Goal: Information Seeking & Learning: Learn about a topic

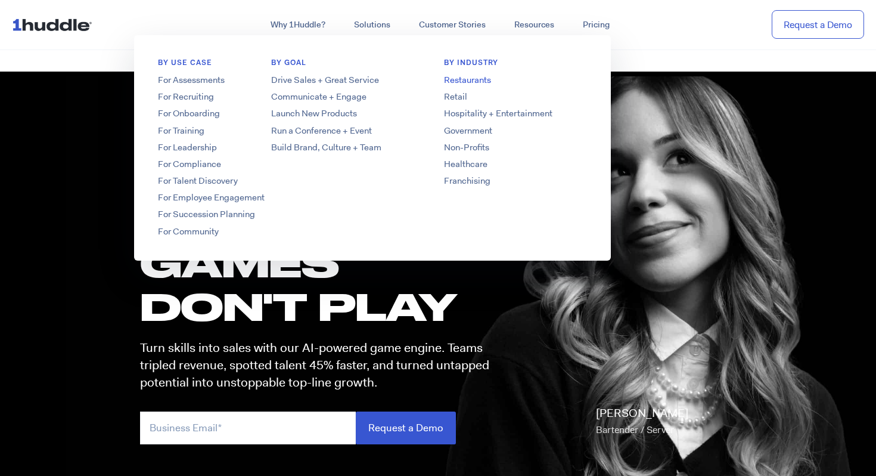
click at [472, 77] on link "Restaurants" at bounding box center [515, 80] width 191 height 13
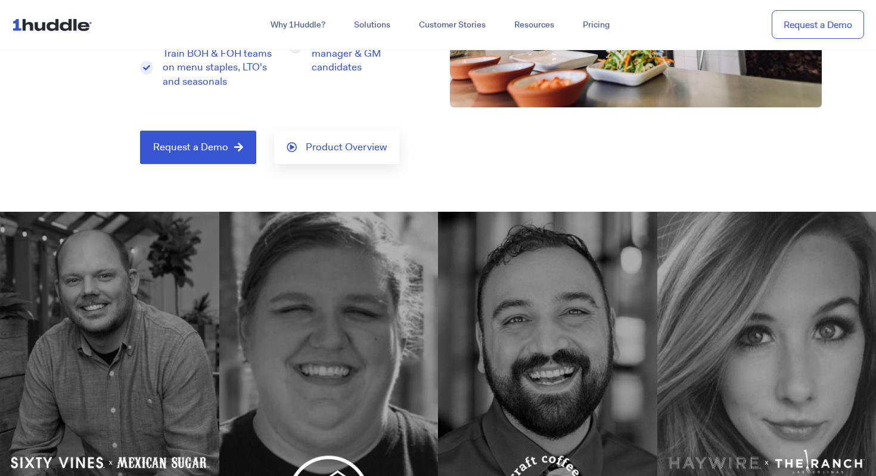
scroll to position [161, 0]
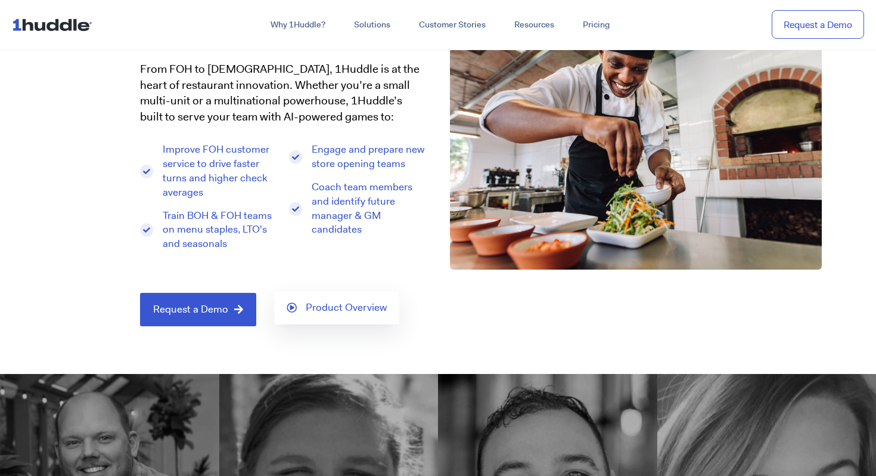
click at [345, 302] on span "Product Overview" at bounding box center [346, 307] width 81 height 11
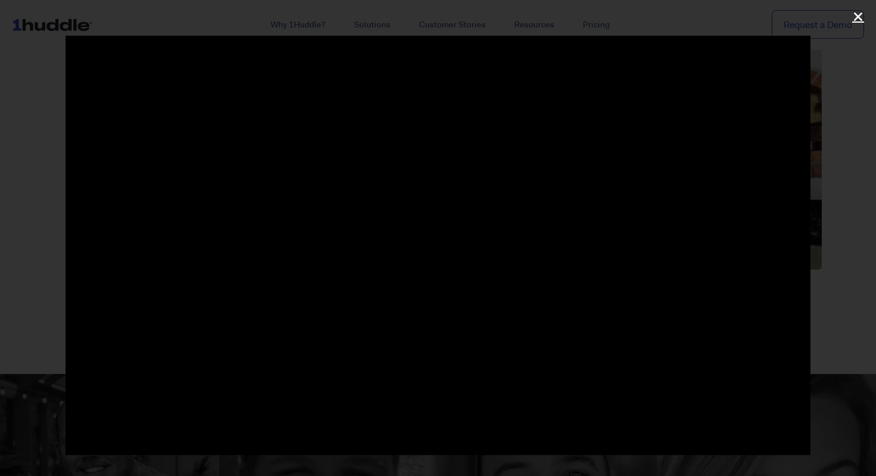
click at [860, 15] on icon "Close (Esc)" at bounding box center [858, 17] width 12 height 12
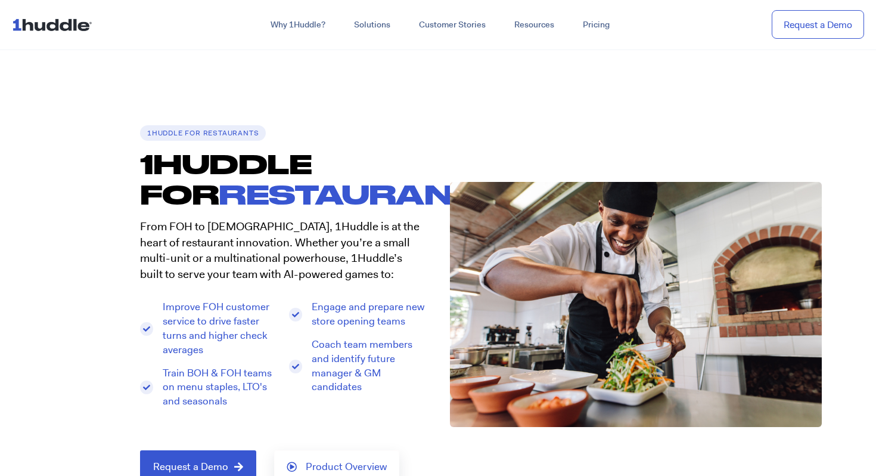
scroll to position [0, 0]
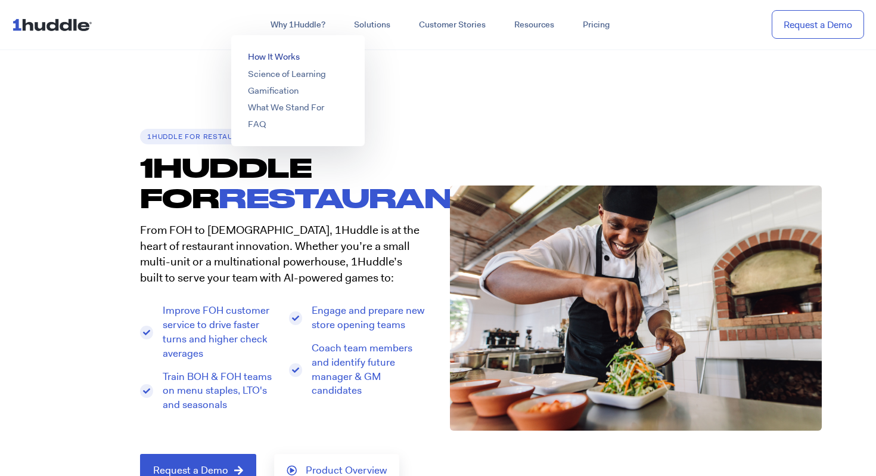
click at [291, 57] on link "How It Works" at bounding box center [274, 57] width 52 height 12
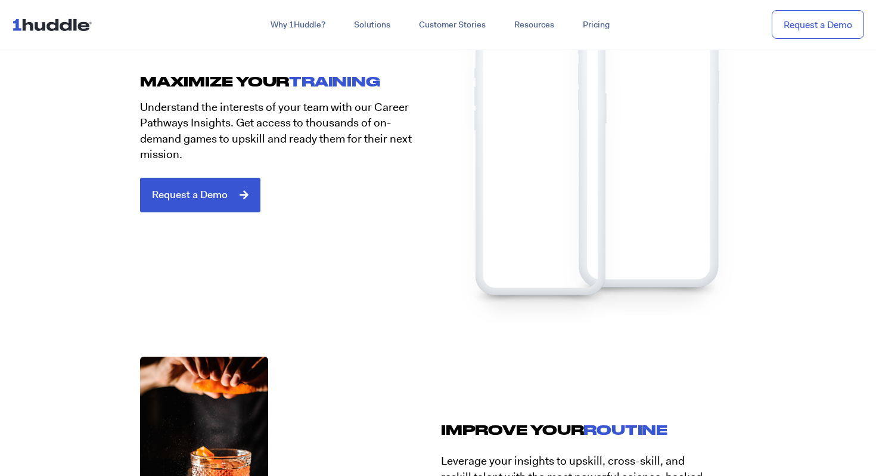
scroll to position [2789, 0]
